Goal: Task Accomplishment & Management: Manage account settings

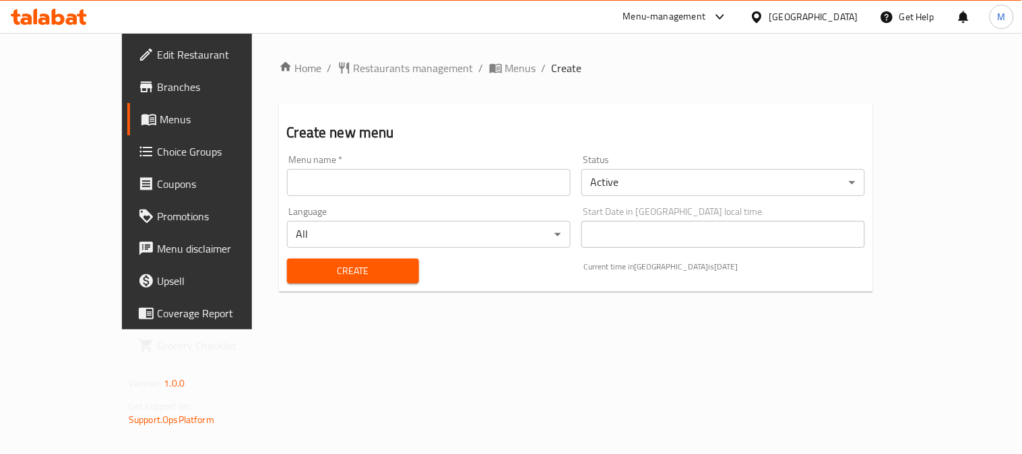
drag, startPoint x: 442, startPoint y: 189, endPoint x: 430, endPoint y: 198, distance: 15.4
click at [442, 189] on input "text" at bounding box center [429, 182] width 284 height 27
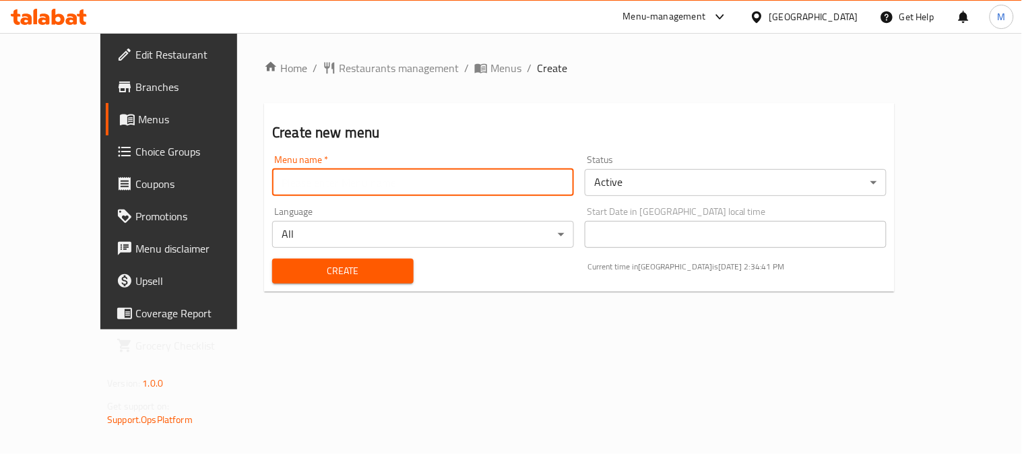
type input "Belle.."
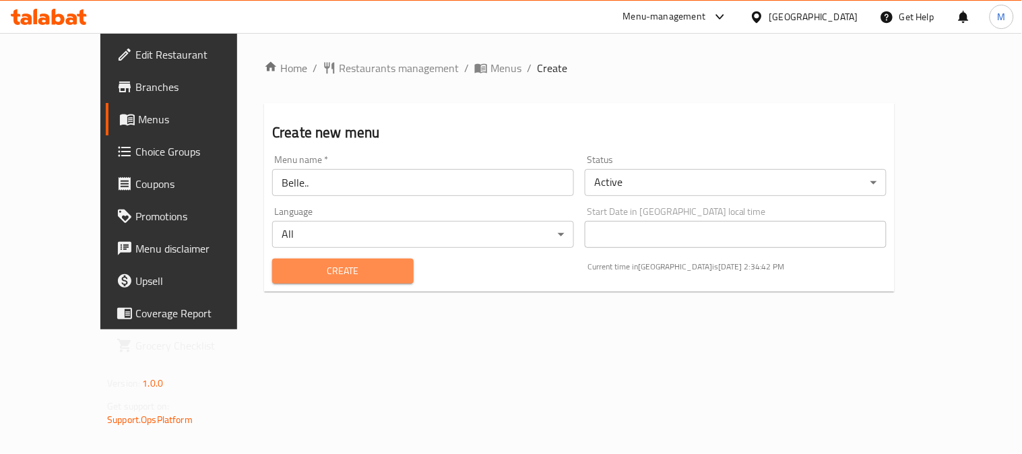
click at [308, 277] on span "Create" at bounding box center [343, 271] width 120 height 17
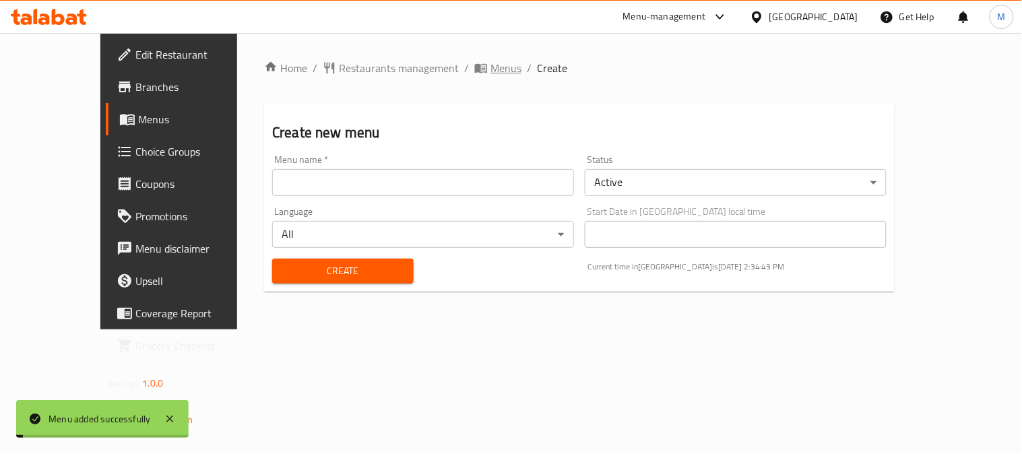
click at [490, 73] on span "Menus" at bounding box center [505, 68] width 31 height 16
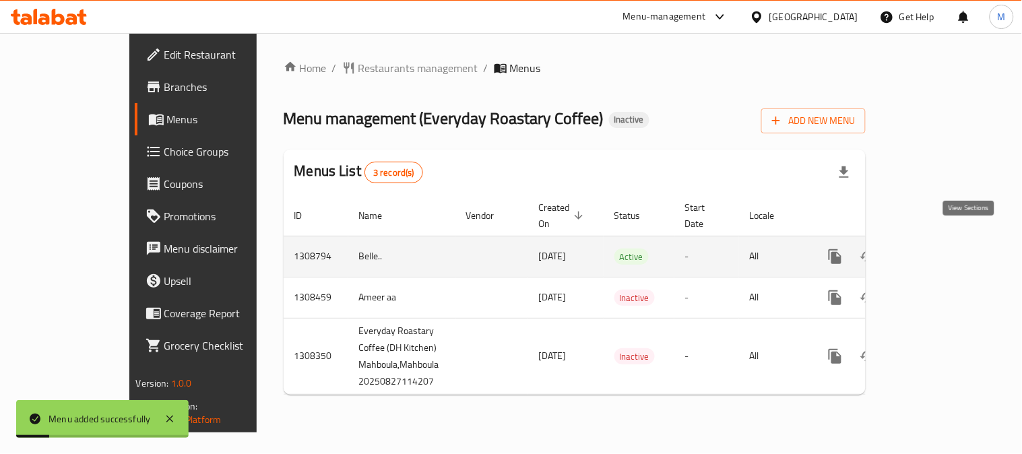
click at [949, 241] on link "enhanced table" at bounding box center [932, 257] width 32 height 32
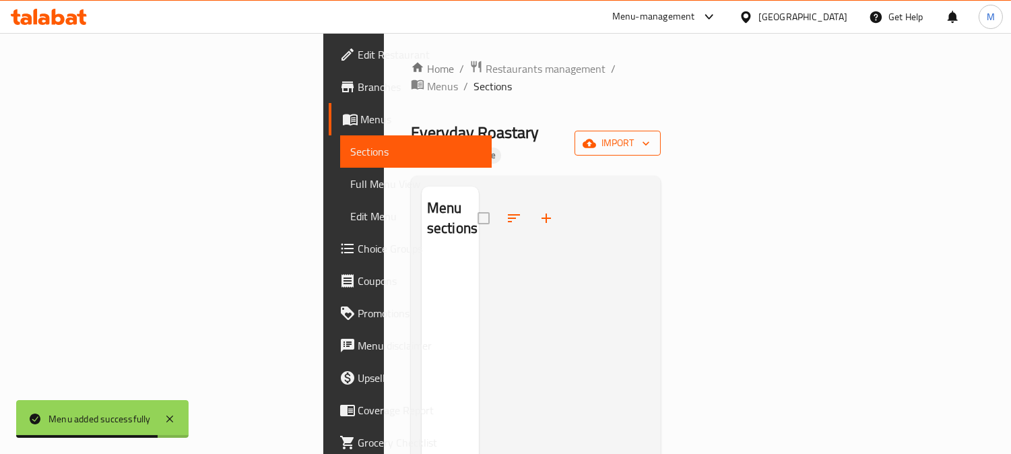
click at [650, 135] on span "import" at bounding box center [617, 143] width 65 height 17
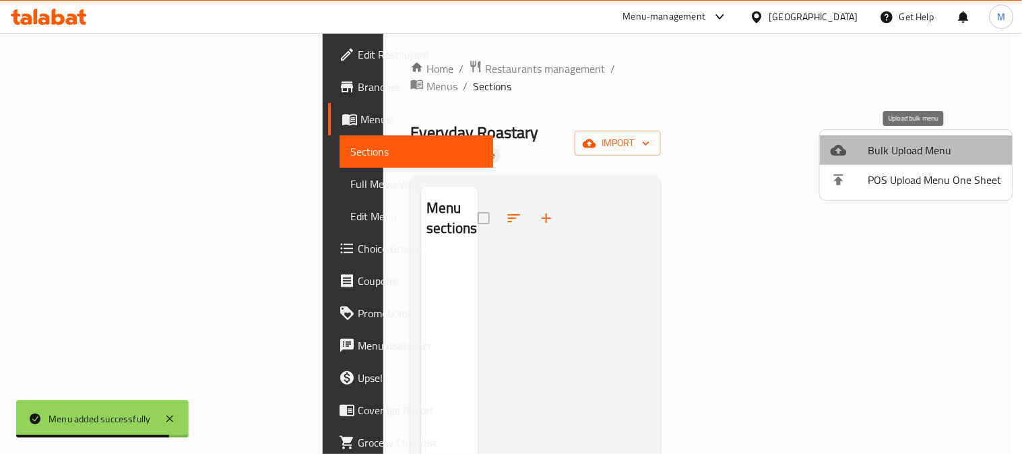
click at [918, 145] on span "Bulk Upload Menu" at bounding box center [934, 150] width 133 height 16
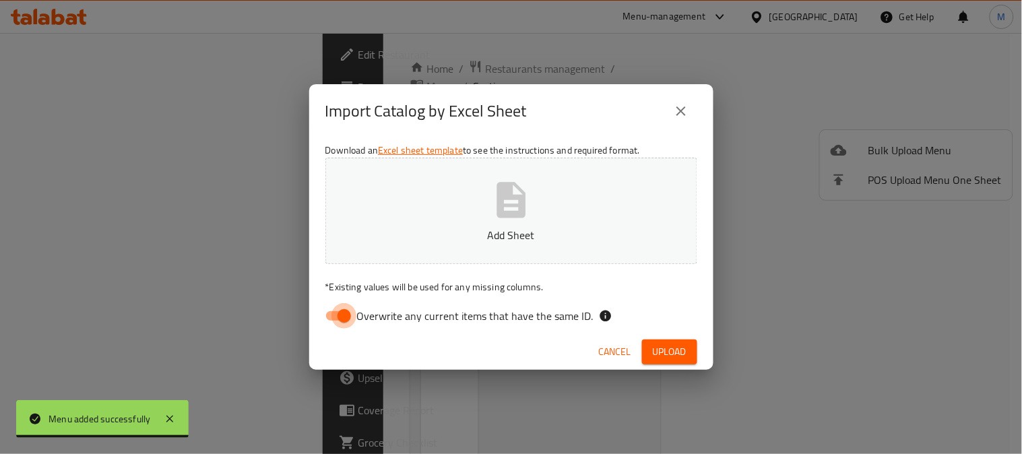
click at [333, 313] on input "Overwrite any current items that have the same ID." at bounding box center [344, 316] width 77 height 26
checkbox input "false"
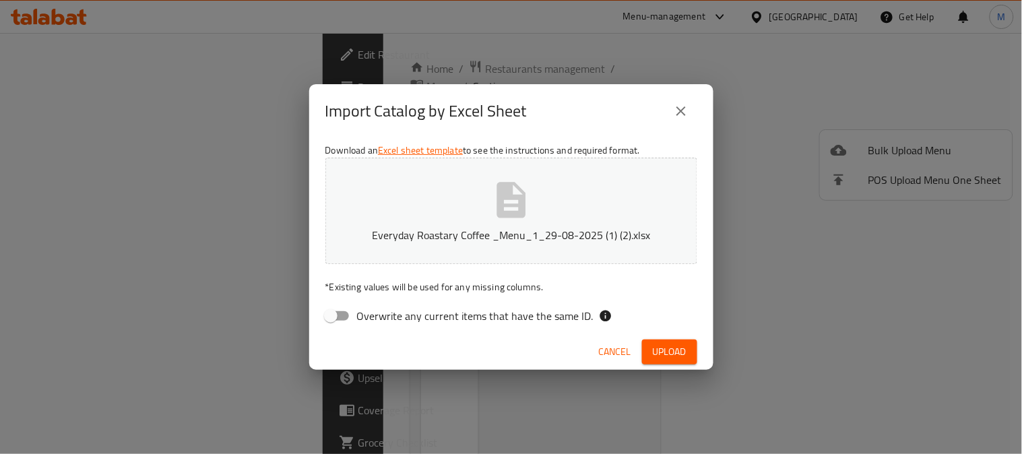
click at [449, 348] on div "Cancel Upload" at bounding box center [511, 352] width 404 height 36
click at [693, 347] on button "Upload" at bounding box center [669, 352] width 55 height 25
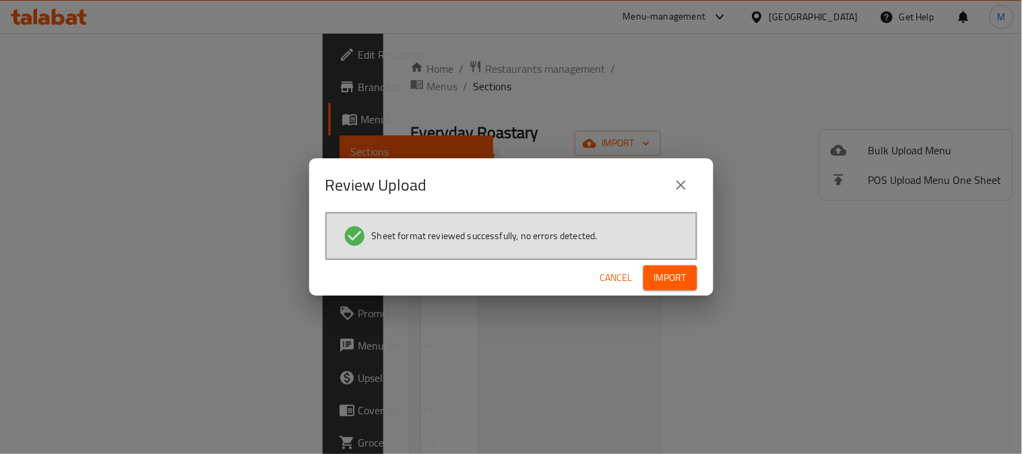
click at [680, 287] on button "Import" at bounding box center [670, 277] width 54 height 25
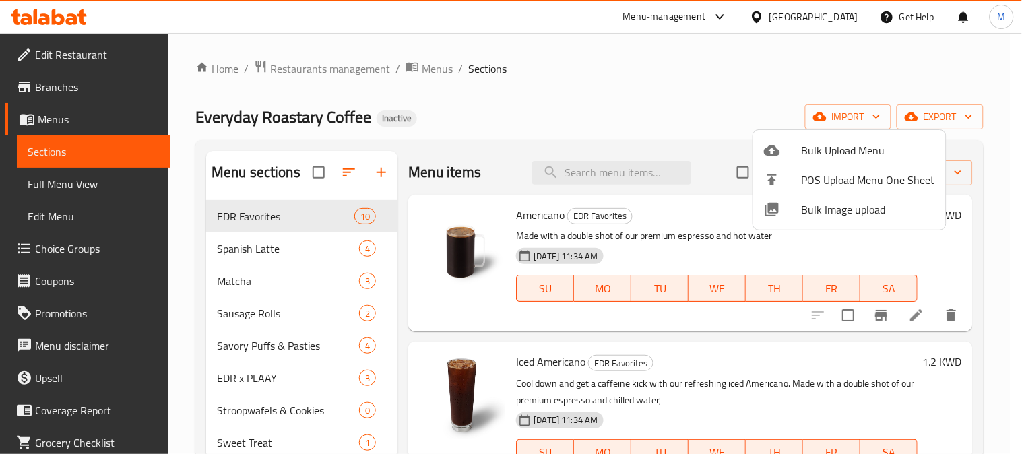
click at [644, 79] on div at bounding box center [511, 227] width 1022 height 454
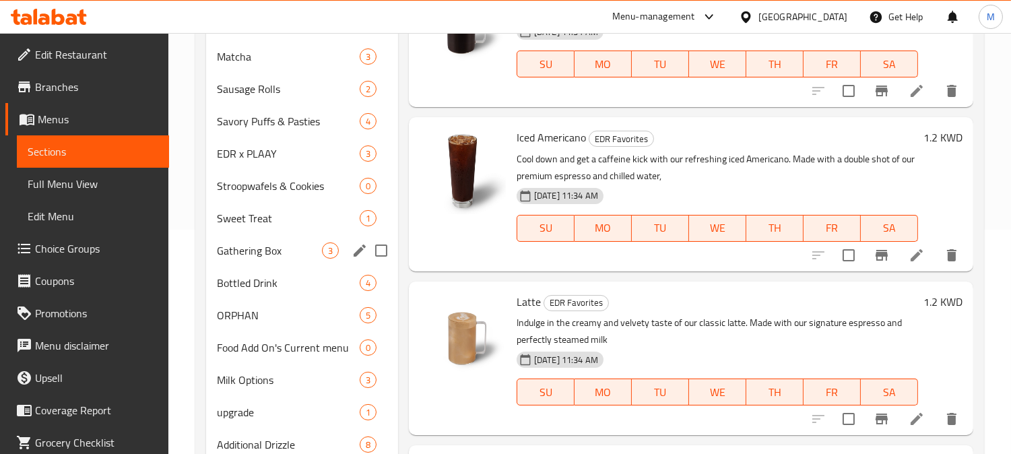
scroll to position [274, 0]
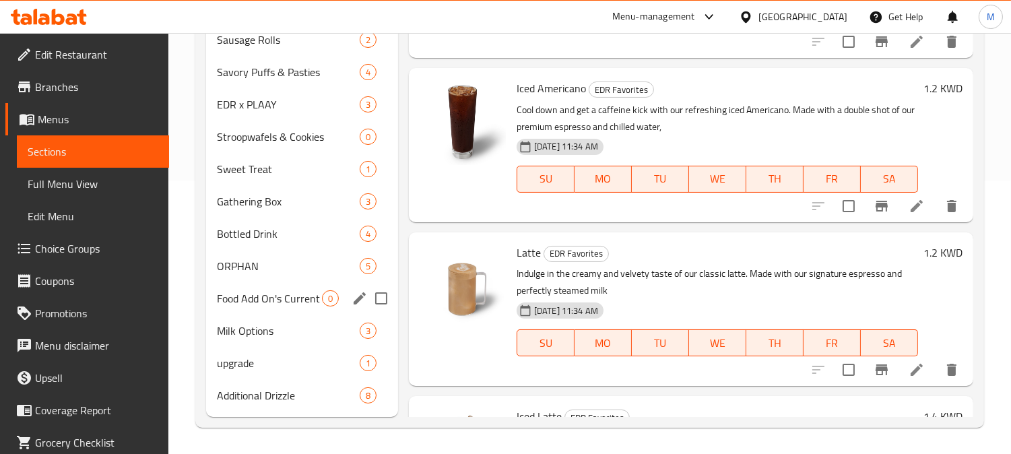
click at [387, 299] on input "Menu sections" at bounding box center [381, 298] width 28 height 28
checkbox input "true"
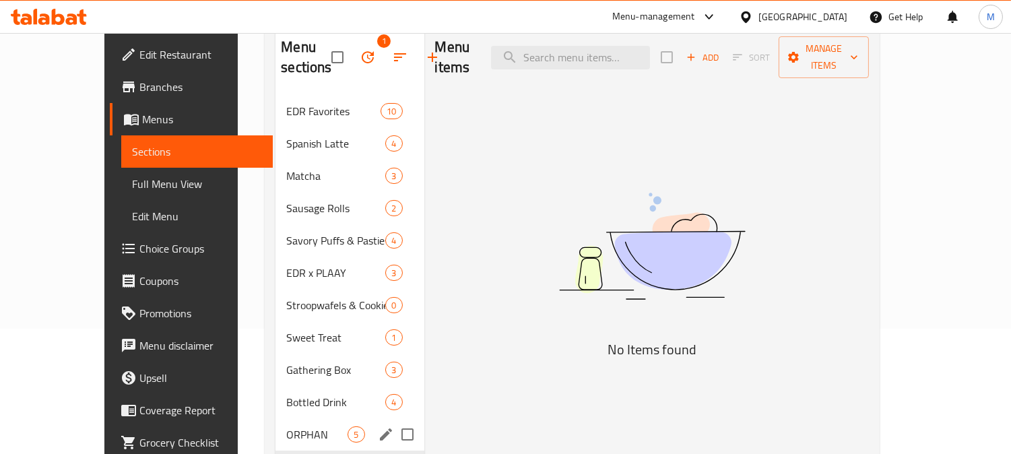
scroll to position [124, 0]
click at [393, 306] on input "Menu sections" at bounding box center [407, 306] width 28 height 28
checkbox input "true"
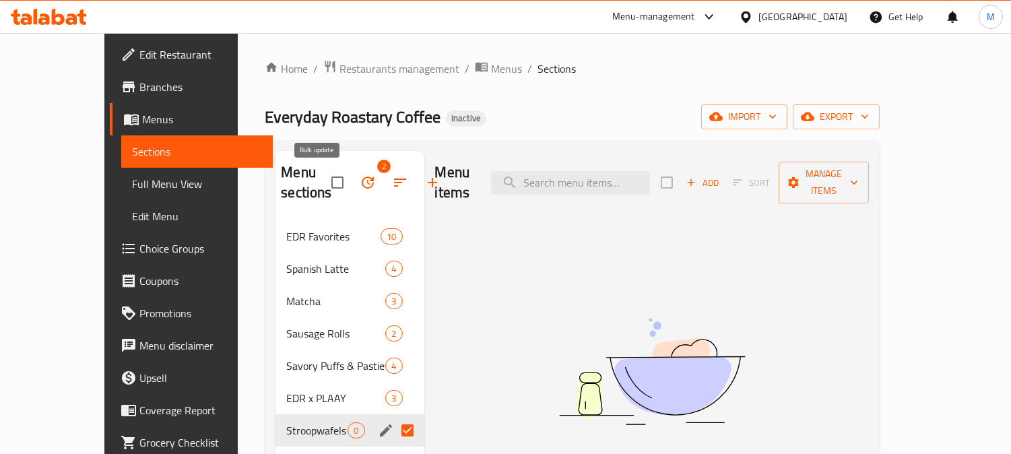
click at [360, 185] on icon "button" at bounding box center [368, 182] width 16 height 16
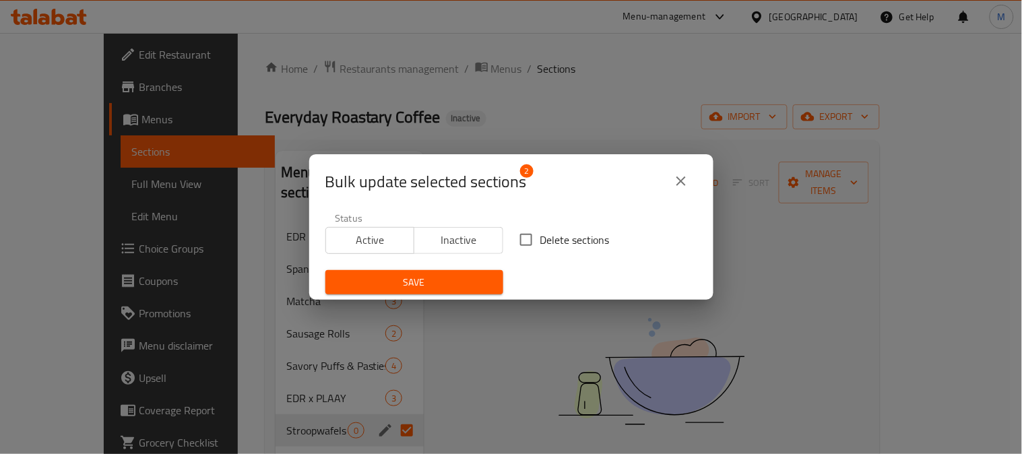
click at [543, 233] on span "Delete sections" at bounding box center [574, 240] width 69 height 16
click at [540, 233] on input "Delete sections" at bounding box center [526, 240] width 28 height 28
checkbox input "true"
click at [456, 286] on span "Save" at bounding box center [414, 282] width 156 height 17
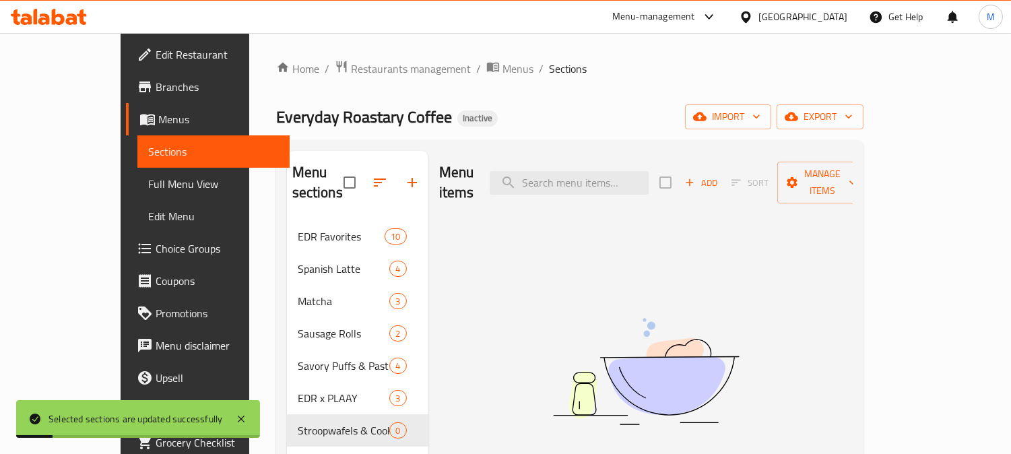
click at [494, 104] on div "Everyday Roastary Coffee Inactive import export" at bounding box center [569, 116] width 587 height 25
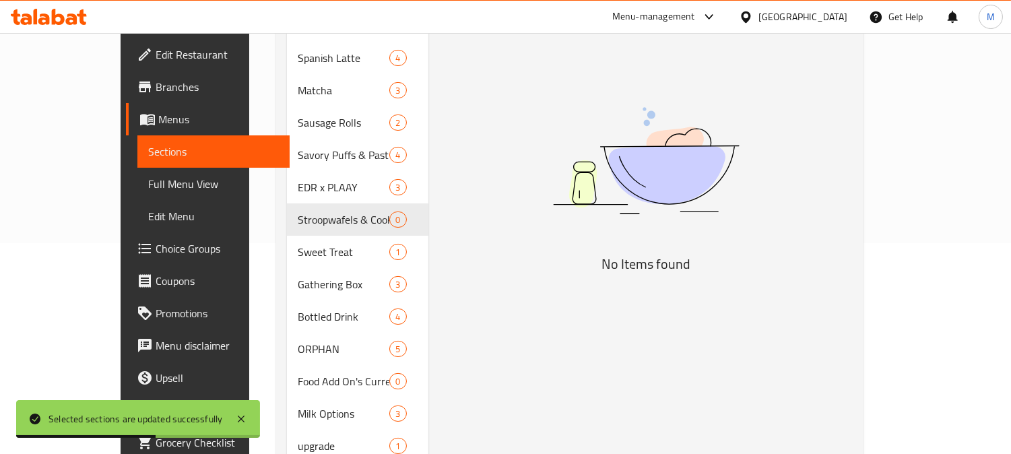
scroll to position [274, 0]
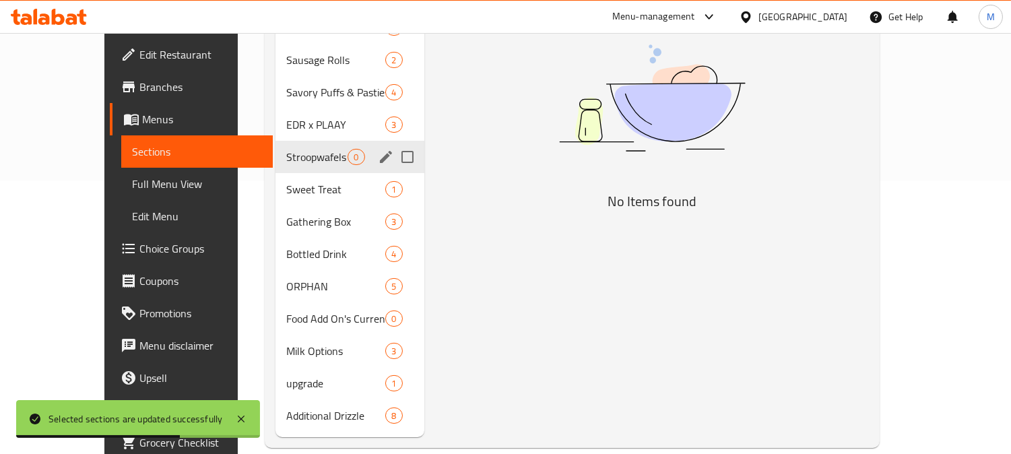
click at [286, 149] on span "Stroopwafels & Cookies" at bounding box center [316, 157] width 61 height 16
click at [393, 143] on input "Menu sections" at bounding box center [407, 157] width 28 height 28
checkbox input "true"
click at [393, 319] on input "Menu sections" at bounding box center [407, 319] width 28 height 28
checkbox input "true"
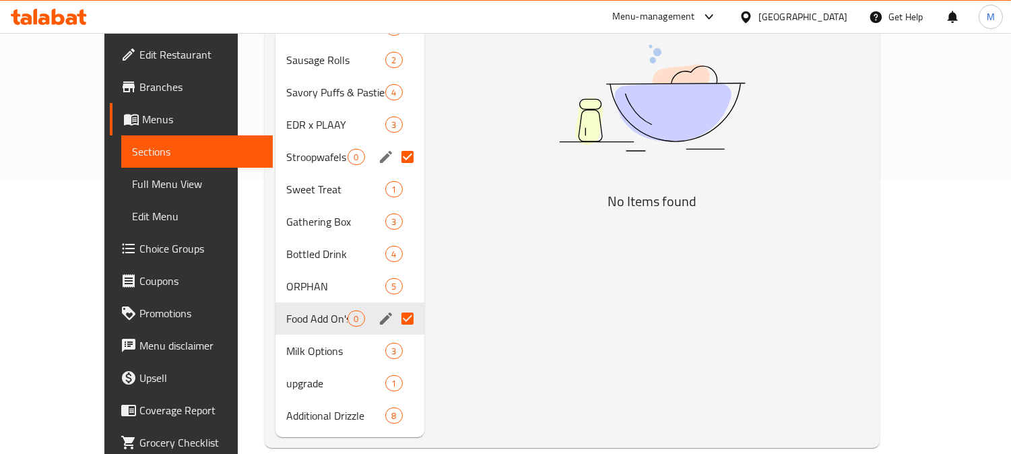
click at [490, 277] on div "Menu items Add Sort Manage items No Items found" at bounding box center [646, 157] width 445 height 560
